Goal: Task Accomplishment & Management: Complete application form

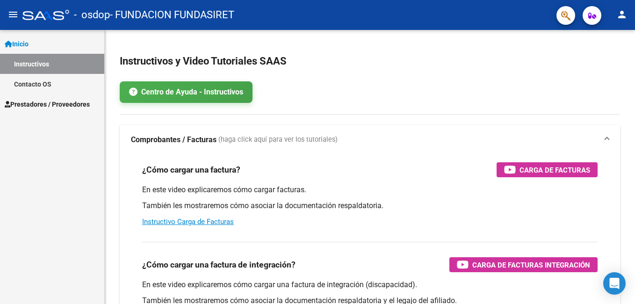
click at [49, 102] on span "Prestadores / Proveedores" at bounding box center [47, 104] width 85 height 10
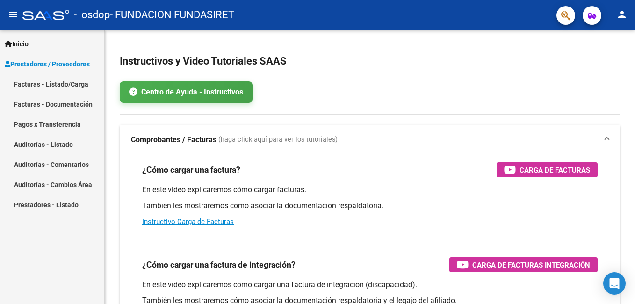
click at [48, 87] on link "Facturas - Listado/Carga" at bounding box center [52, 84] width 104 height 20
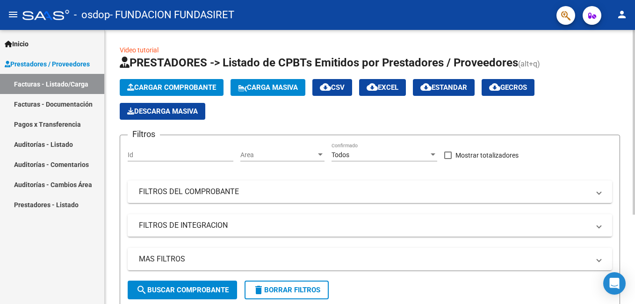
click at [176, 91] on span "Cargar Comprobante" at bounding box center [171, 87] width 89 height 8
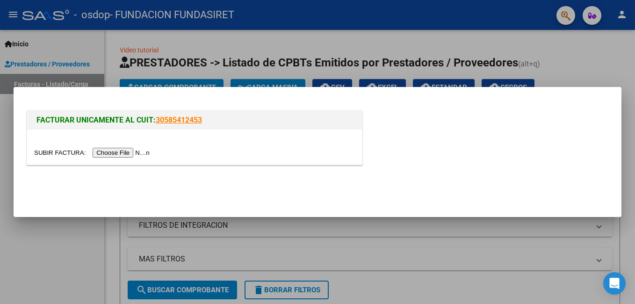
click at [101, 152] on input "file" at bounding box center [93, 153] width 118 height 10
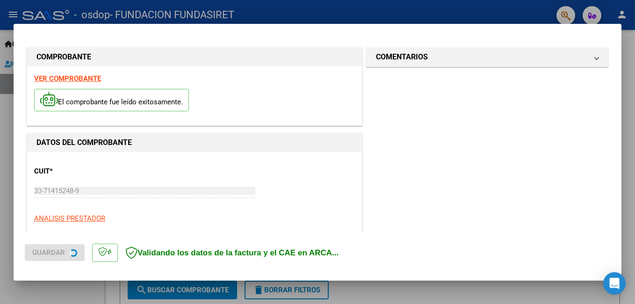
scroll to position [227, 0]
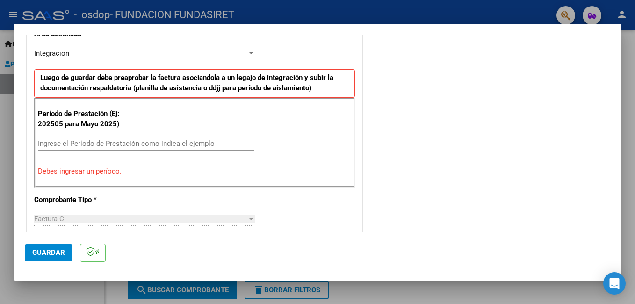
click at [94, 119] on p "Período de Prestación (Ej: 202505 para Mayo 2025)" at bounding box center [85, 118] width 94 height 21
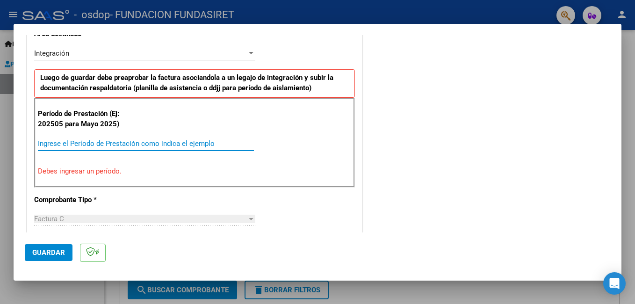
click at [79, 141] on input "Ingrese el Período de Prestación como indica el ejemplo" at bounding box center [146, 143] width 216 height 8
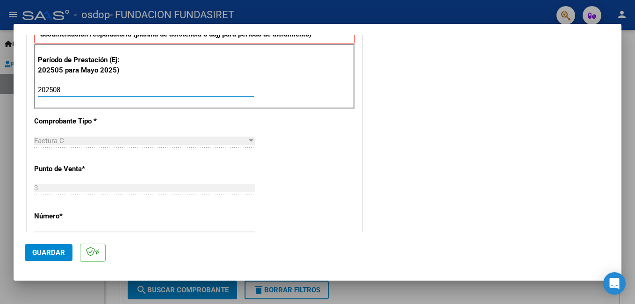
scroll to position [327, 0]
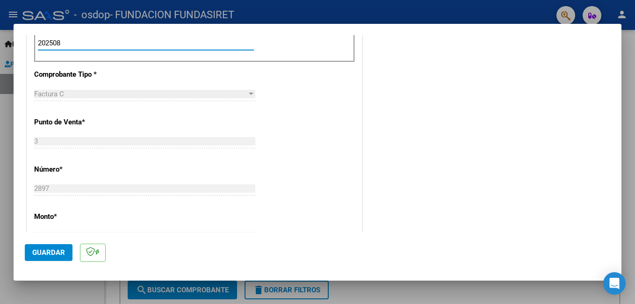
type input "202508"
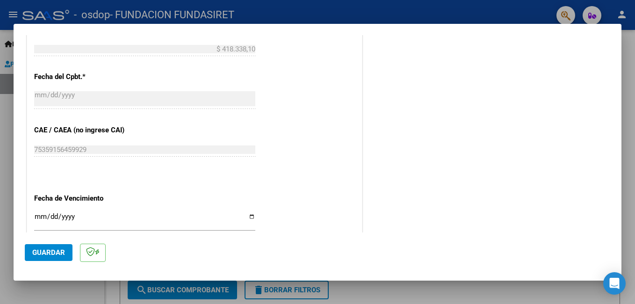
scroll to position [561, 0]
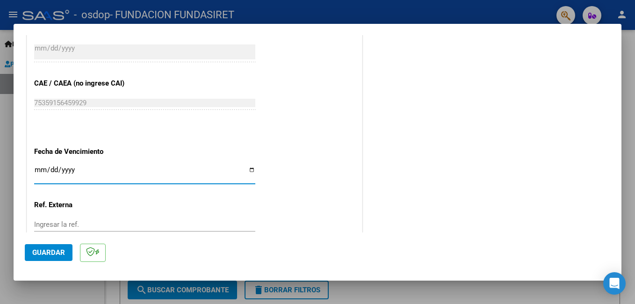
click at [37, 168] on input "Ingresar la fecha" at bounding box center [144, 173] width 221 height 15
type input "[DATE]"
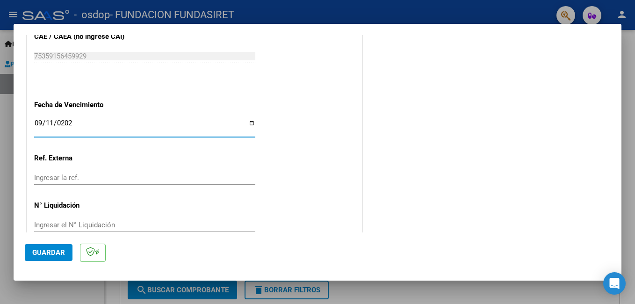
scroll to position [625, 0]
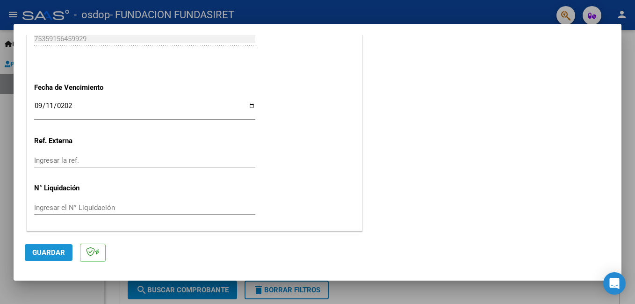
click at [39, 255] on span "Guardar" at bounding box center [48, 252] width 33 height 8
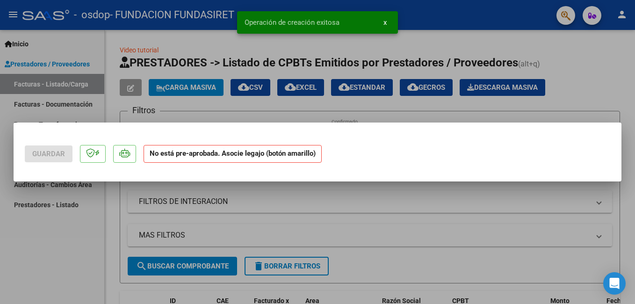
scroll to position [0, 0]
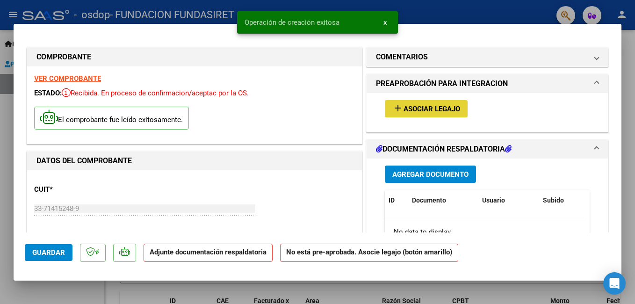
click at [404, 108] on span "Asociar Legajo" at bounding box center [431, 109] width 57 height 8
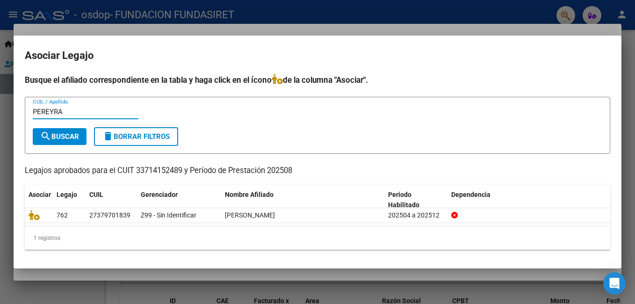
type input "PEREYRA"
click at [56, 141] on button "search Buscar" at bounding box center [60, 136] width 54 height 17
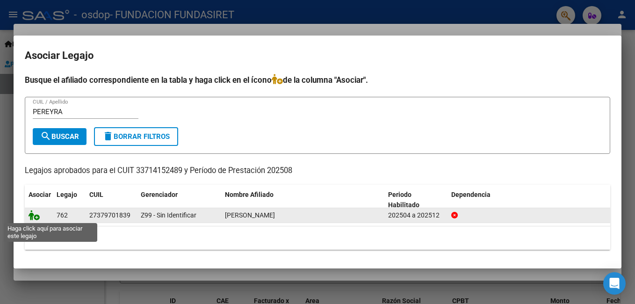
click at [36, 215] on icon at bounding box center [34, 215] width 11 height 10
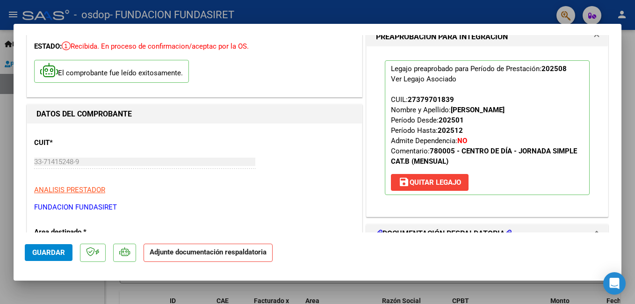
scroll to position [140, 0]
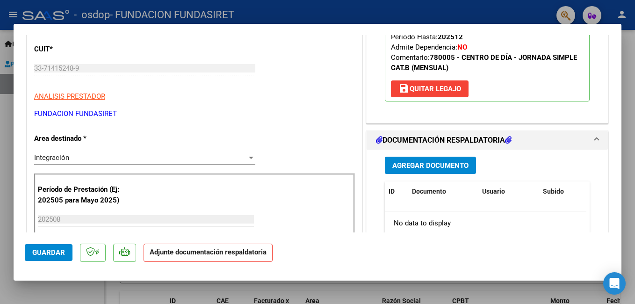
click at [449, 163] on span "Agregar Documento" at bounding box center [430, 165] width 76 height 8
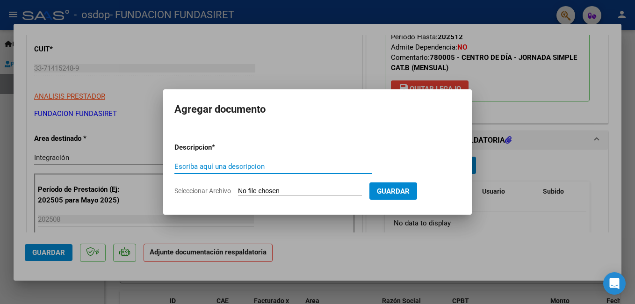
click at [230, 169] on input "Escriba aquí una descripcion" at bounding box center [272, 166] width 197 height 8
click at [250, 189] on input "Seleccionar Archivo" at bounding box center [300, 191] width 124 height 9
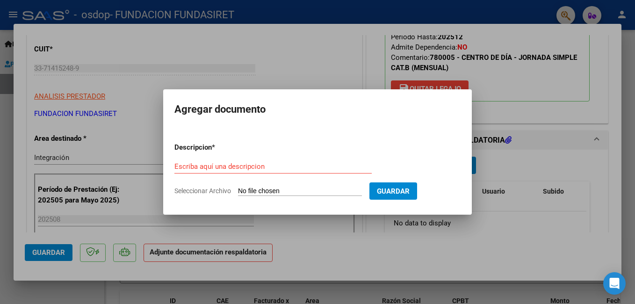
type input "C:\fakepath\[PERSON_NAME].pdf"
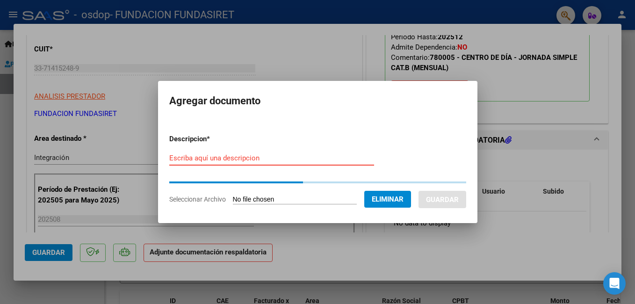
click at [189, 158] on input "Escriba aquí una descripcion" at bounding box center [271, 158] width 205 height 8
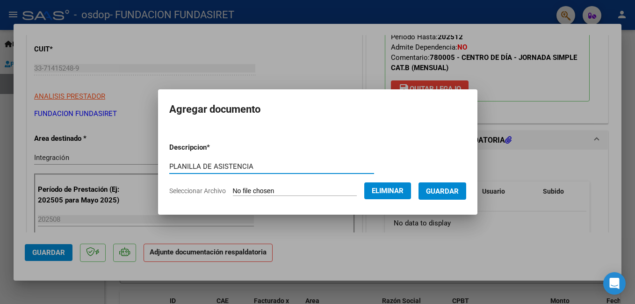
type input "PLANILLA DE ASISTENCIA"
click at [441, 192] on span "Guardar" at bounding box center [442, 191] width 33 height 8
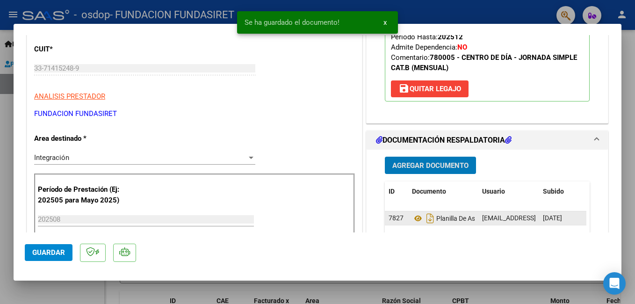
scroll to position [234, 0]
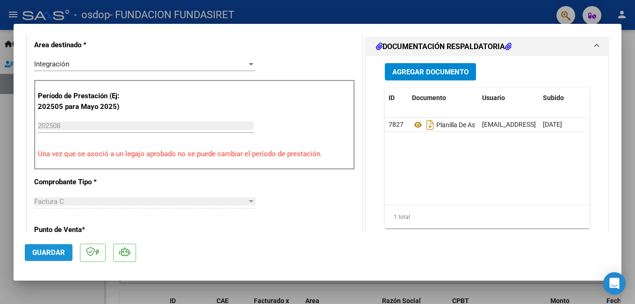
click at [39, 258] on button "Guardar" at bounding box center [49, 252] width 48 height 17
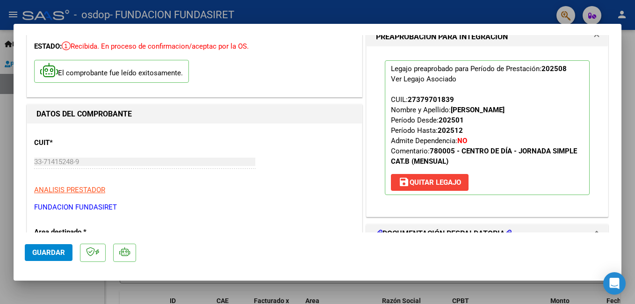
scroll to position [0, 0]
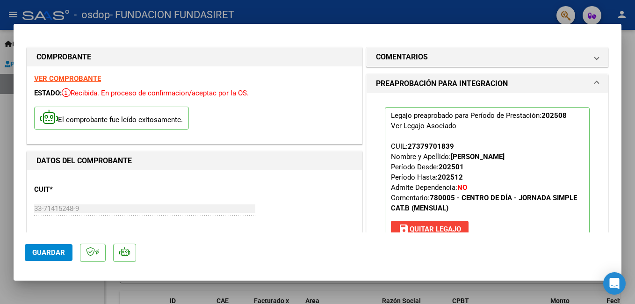
type input "$ 0,00"
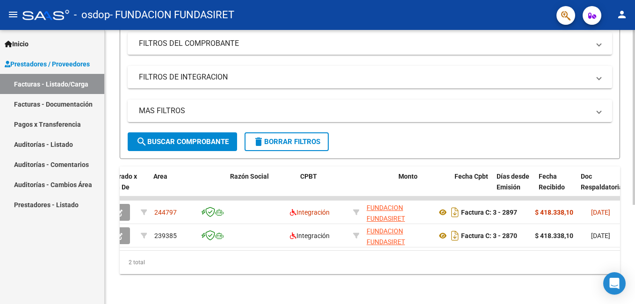
scroll to position [0, 152]
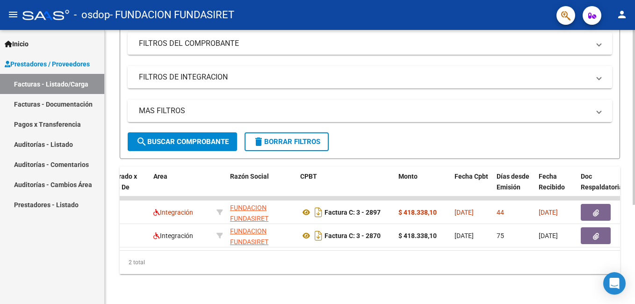
click at [324, 288] on div "Video tutorial PRESTADORES -> Listado de CPBTs Emitidos por Prestadores / Prove…" at bounding box center [370, 93] width 530 height 422
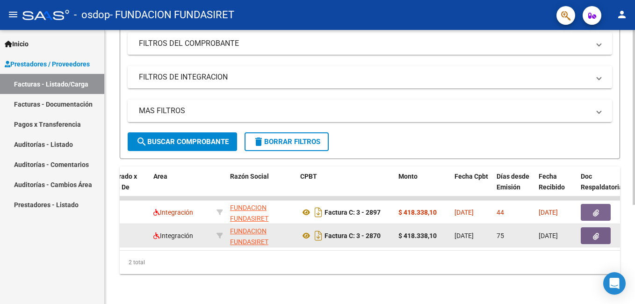
click at [597, 233] on icon "button" at bounding box center [596, 236] width 6 height 7
click at [319, 228] on icon "Descargar documento" at bounding box center [318, 235] width 12 height 15
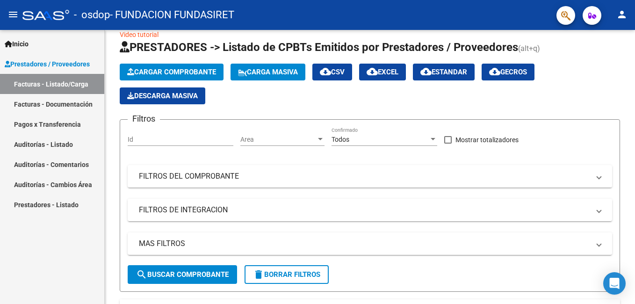
scroll to position [0, 0]
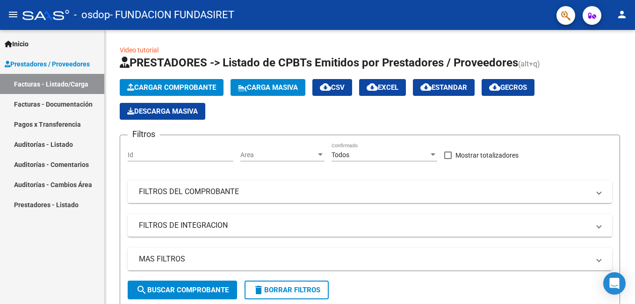
click at [159, 85] on span "Cargar Comprobante" at bounding box center [171, 87] width 89 height 8
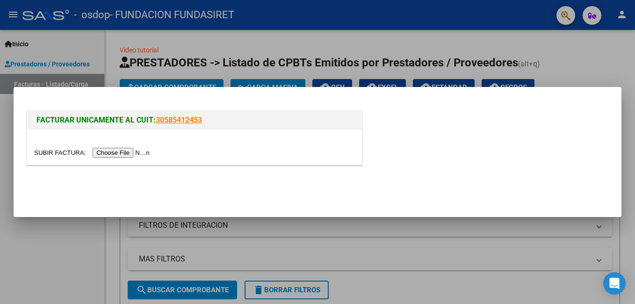
click at [114, 152] on input "file" at bounding box center [93, 153] width 118 height 10
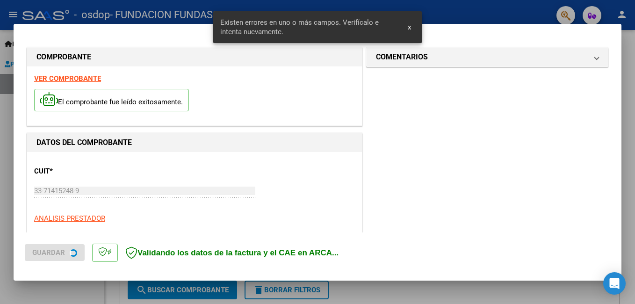
scroll to position [227, 0]
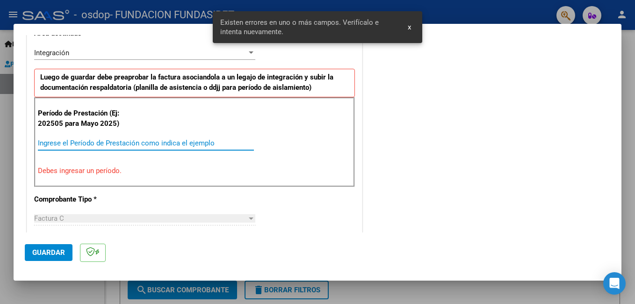
click at [85, 142] on input "Ingrese el Período de Prestación como indica el ejemplo" at bounding box center [146, 143] width 216 height 8
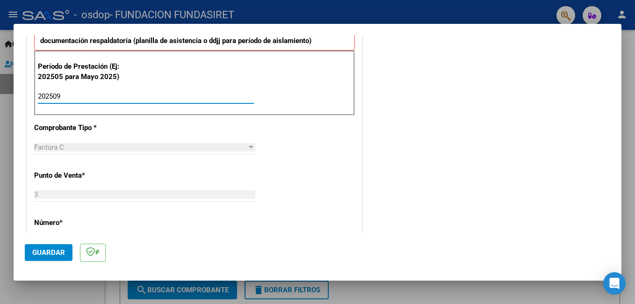
scroll to position [321, 0]
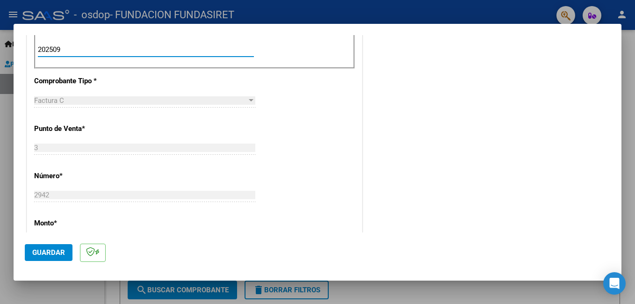
type input "202509"
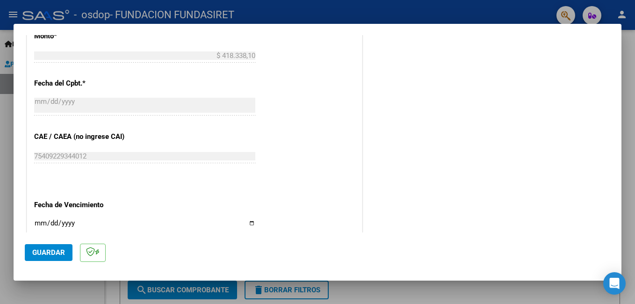
scroll to position [601, 0]
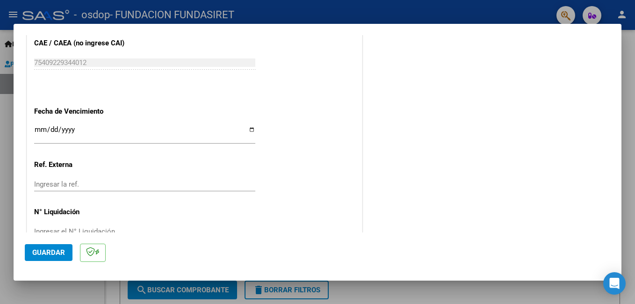
click at [40, 129] on input "Ingresar la fecha" at bounding box center [144, 133] width 221 height 15
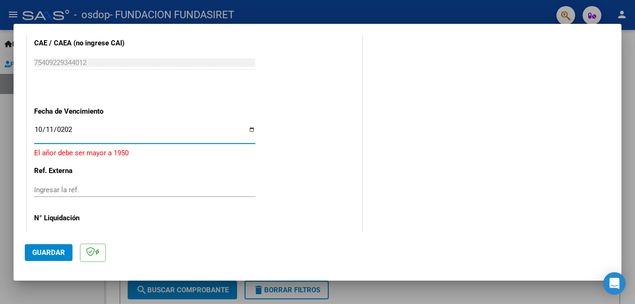
type input "[DATE]"
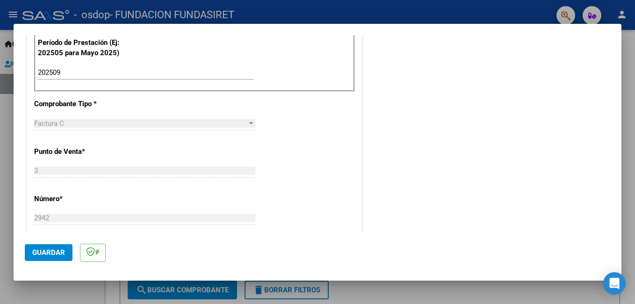
scroll to position [251, 0]
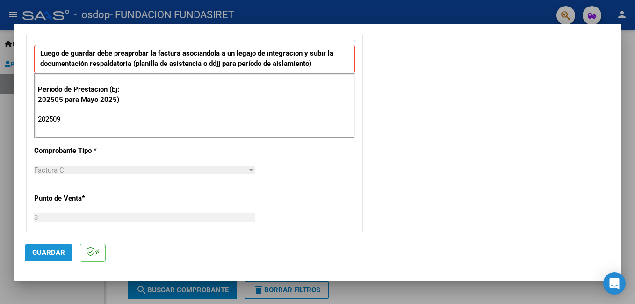
click at [45, 256] on span "Guardar" at bounding box center [48, 252] width 33 height 8
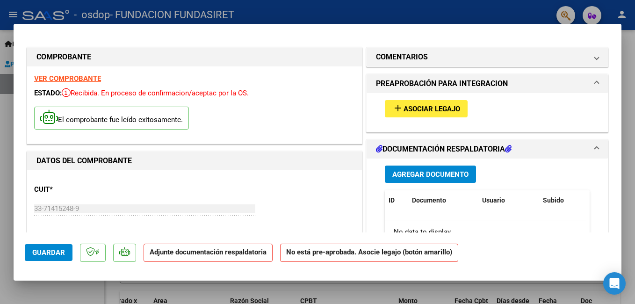
click at [403, 106] on span "Asociar Legajo" at bounding box center [431, 109] width 57 height 8
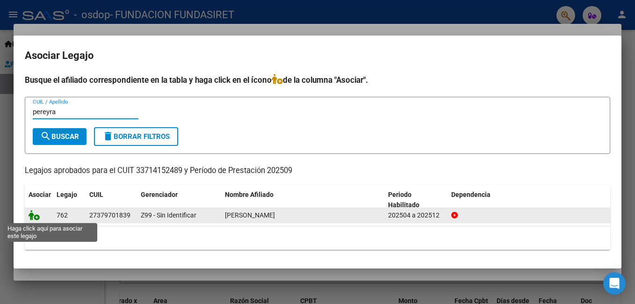
type input "pereyra"
click at [36, 218] on icon at bounding box center [34, 215] width 11 height 10
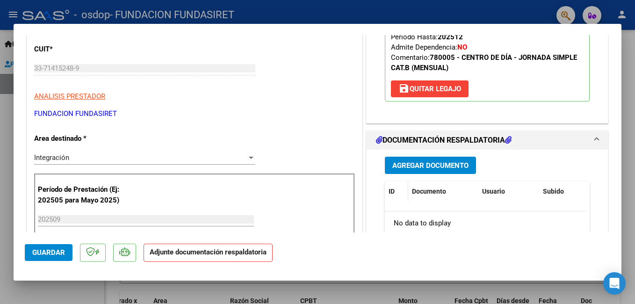
scroll to position [187, 0]
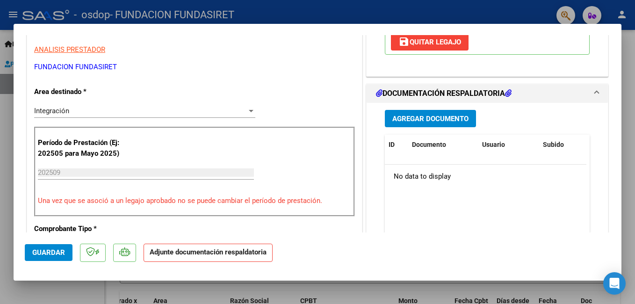
click at [415, 125] on button "Agregar Documento" at bounding box center [430, 118] width 91 height 17
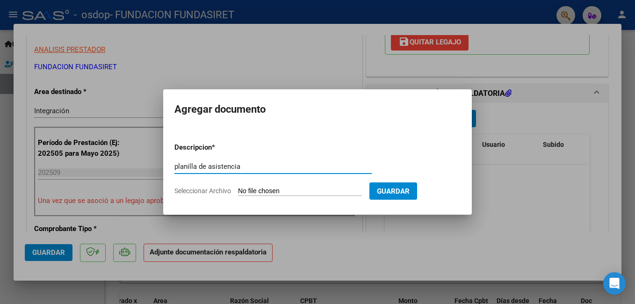
type input "planilla de asistencia"
click at [259, 188] on input "Seleccionar Archivo" at bounding box center [300, 191] width 124 height 9
type input "C:\fakepath\[PERSON_NAME].pdf"
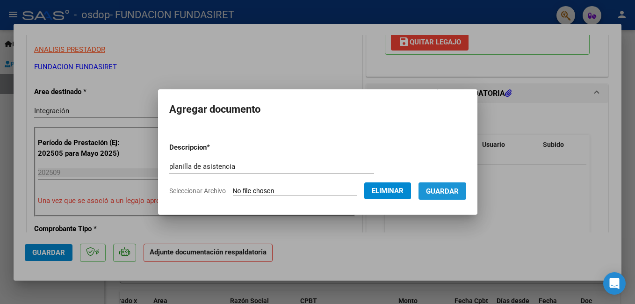
click at [434, 195] on span "Guardar" at bounding box center [442, 191] width 33 height 8
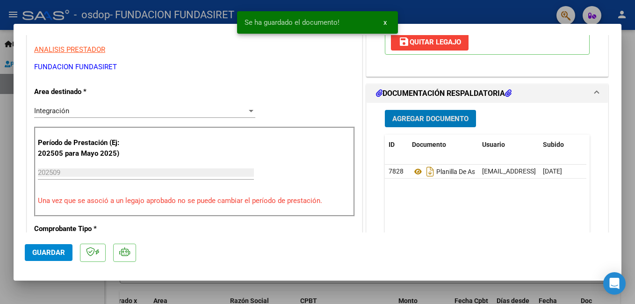
click at [36, 252] on span "Guardar" at bounding box center [48, 252] width 33 height 8
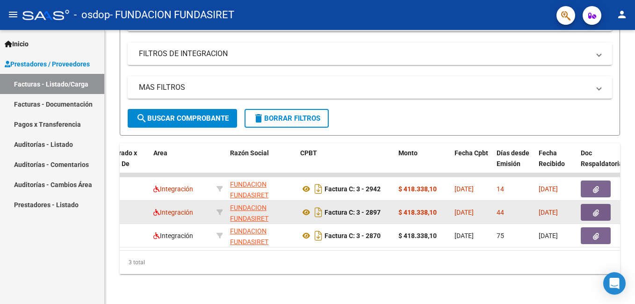
scroll to position [0, 0]
